Goal: Communication & Community: Ask a question

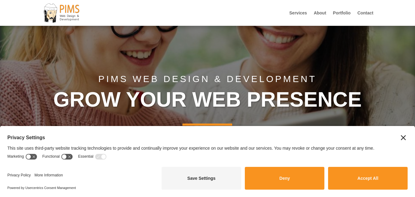
click at [358, 11] on link "Contact" at bounding box center [366, 18] width 16 height 15
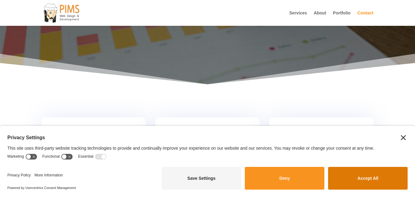
click at [355, 174] on button "Accept All" at bounding box center [368, 178] width 80 height 23
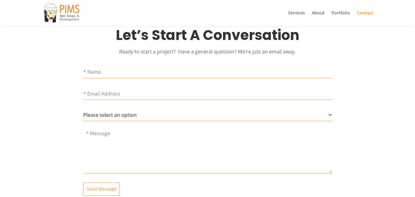
scroll to position [271, 0]
click at [125, 79] on form "Please select an option General Question Project Inquiry Please select an optio…" at bounding box center [207, 130] width 249 height 130
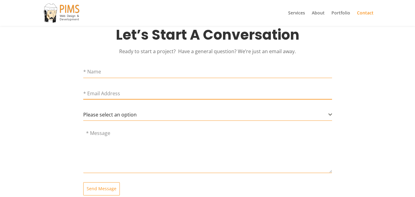
click at [133, 92] on input "email" at bounding box center [207, 93] width 249 height 13
type input "[PERSON_NAME][EMAIL_ADDRESS][DOMAIN_NAME]"
type input "[PERSON_NAME]"
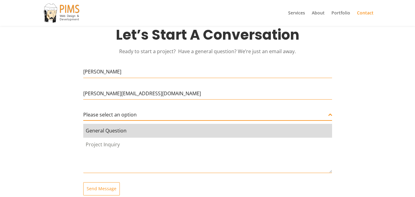
click at [133, 117] on span "Please select an option" at bounding box center [110, 114] width 54 height 7
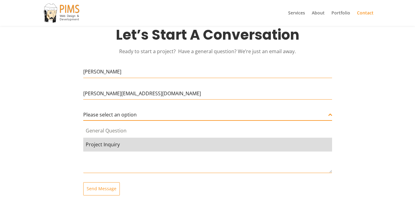
select select "General Question"
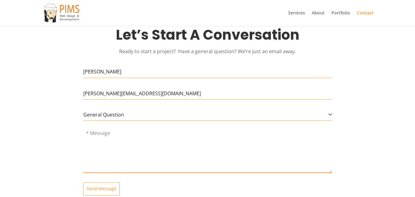
paste textarea "I’m local and noticed your business—looks great! Quick question: how do you cur…"
drag, startPoint x: 118, startPoint y: 153, endPoint x: 117, endPoint y: 148, distance: 4.8
click at [117, 149] on textarea at bounding box center [207, 151] width 249 height 43
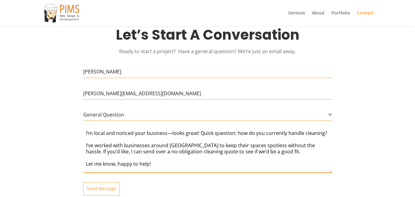
scroll to position [44, 0]
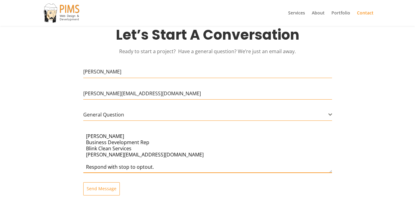
type textarea "I’m local and noticed your business—looks great! Quick question: how do you cur…"
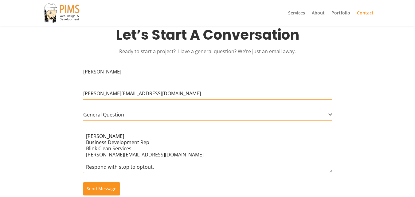
click at [111, 190] on span "Send Message" at bounding box center [102, 189] width 30 height 6
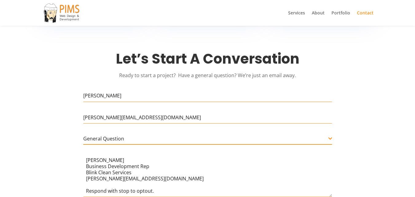
scroll to position [0, 0]
